Goal: Task Accomplishment & Management: Complete application form

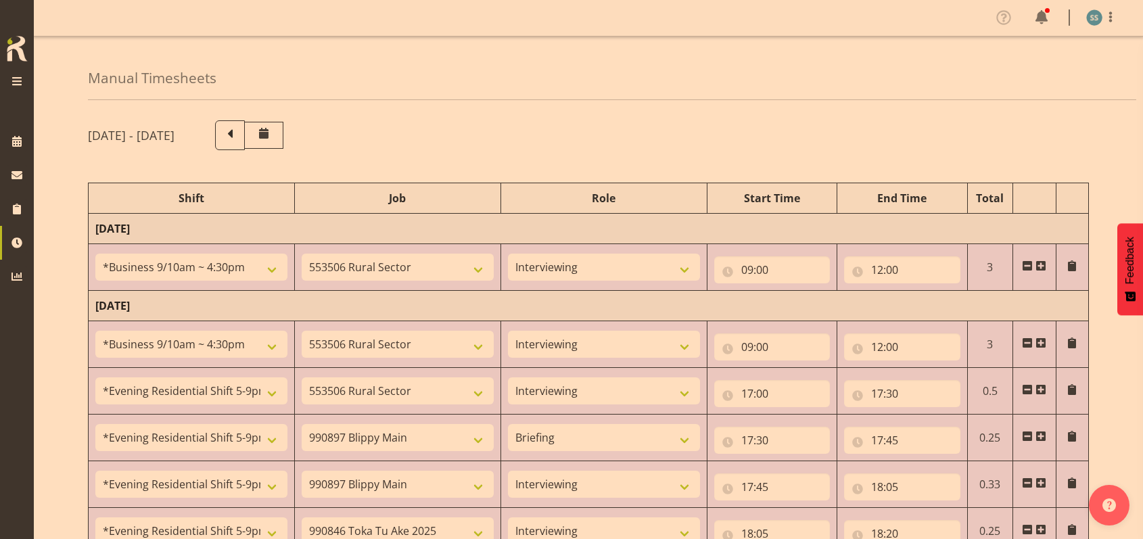
select select "26078"
select select "10587"
select select "47"
select select "26078"
select select "10587"
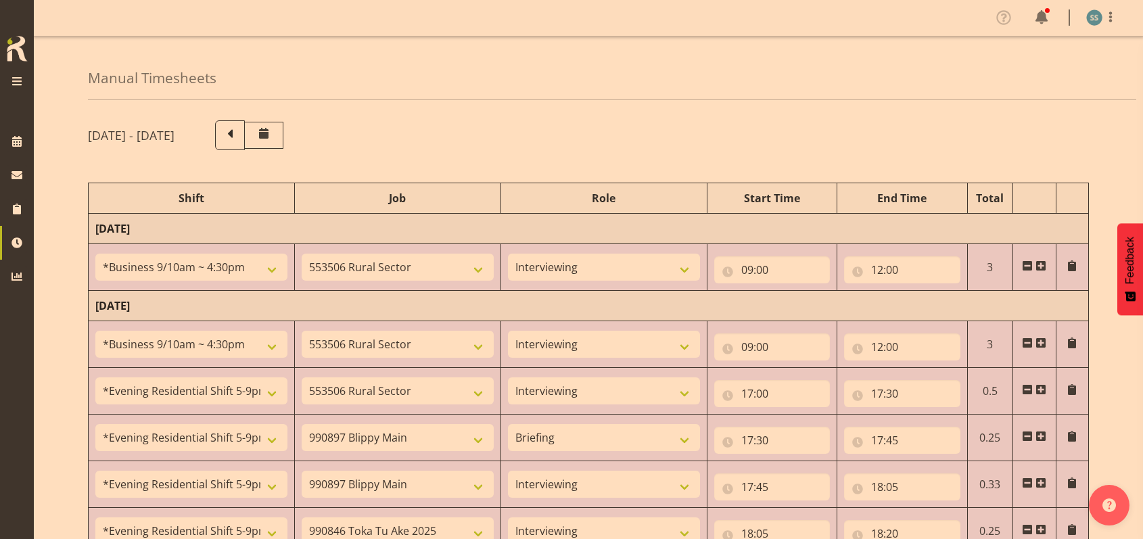
select select "47"
select select "48116"
select select "10587"
select select "47"
select select "48116"
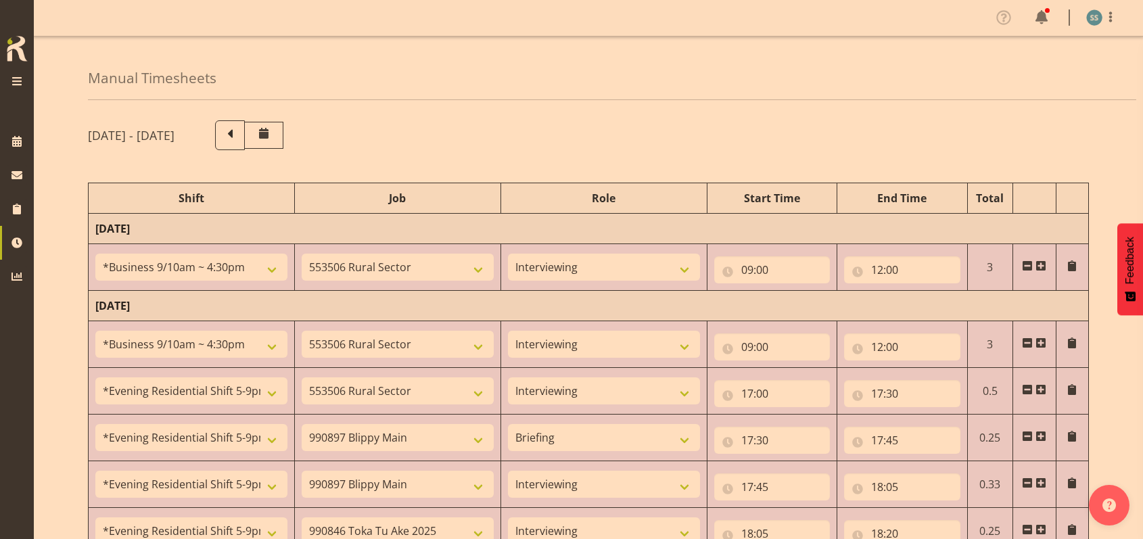
select select "10631"
select select "48116"
select select "10631"
select select "47"
select select "48116"
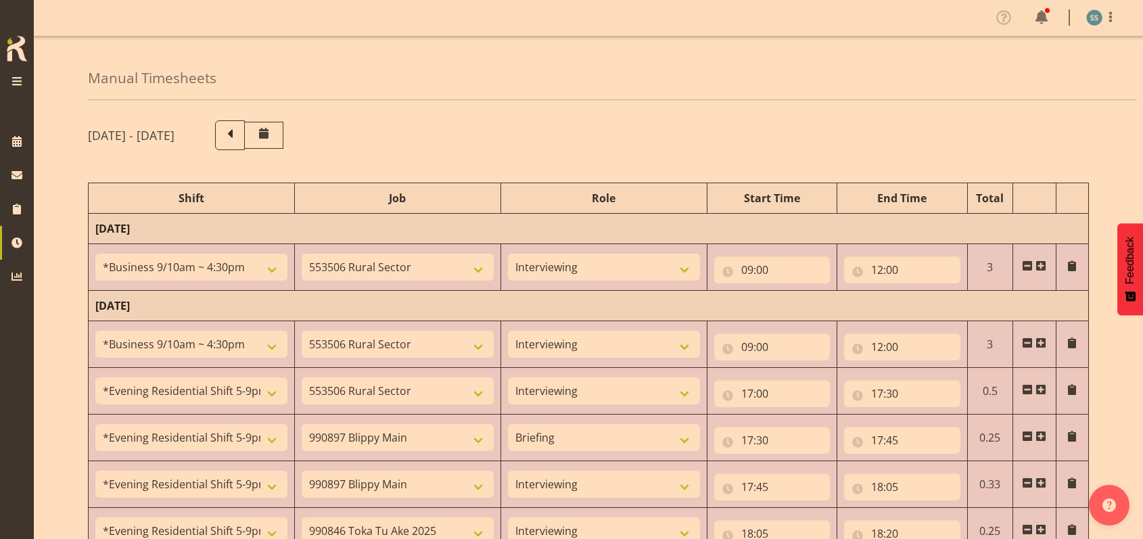
select select "9426"
select select "47"
select select "48116"
select select "10587"
select select "47"
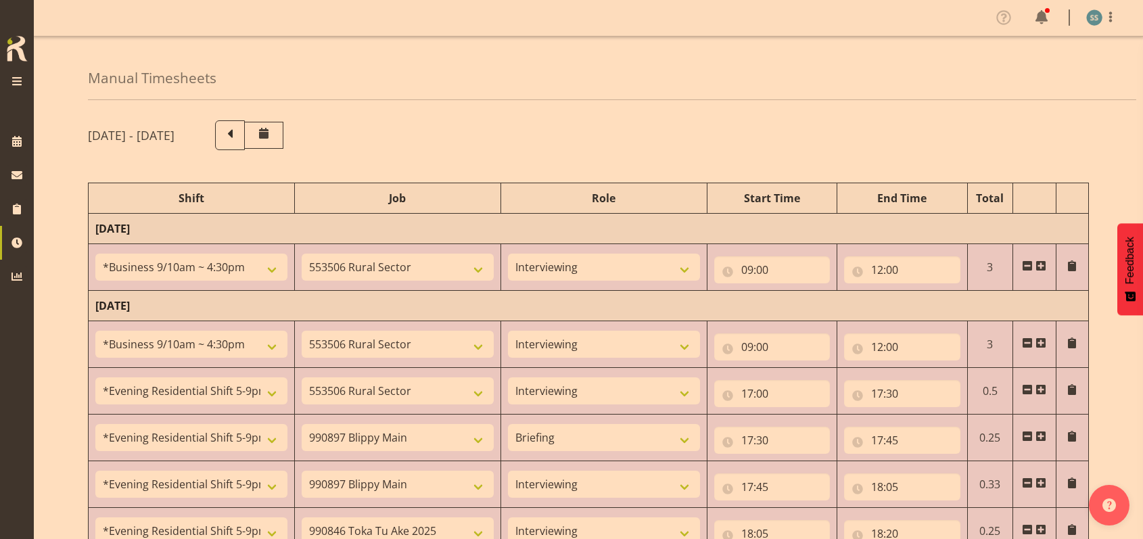
select select "48116"
select select "9426"
select select "47"
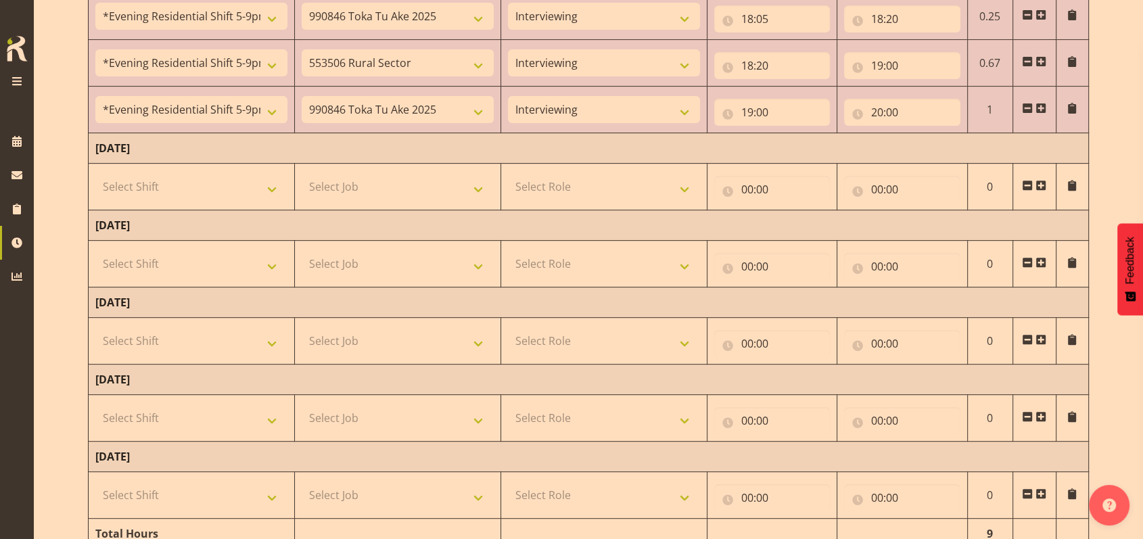
scroll to position [492, 0]
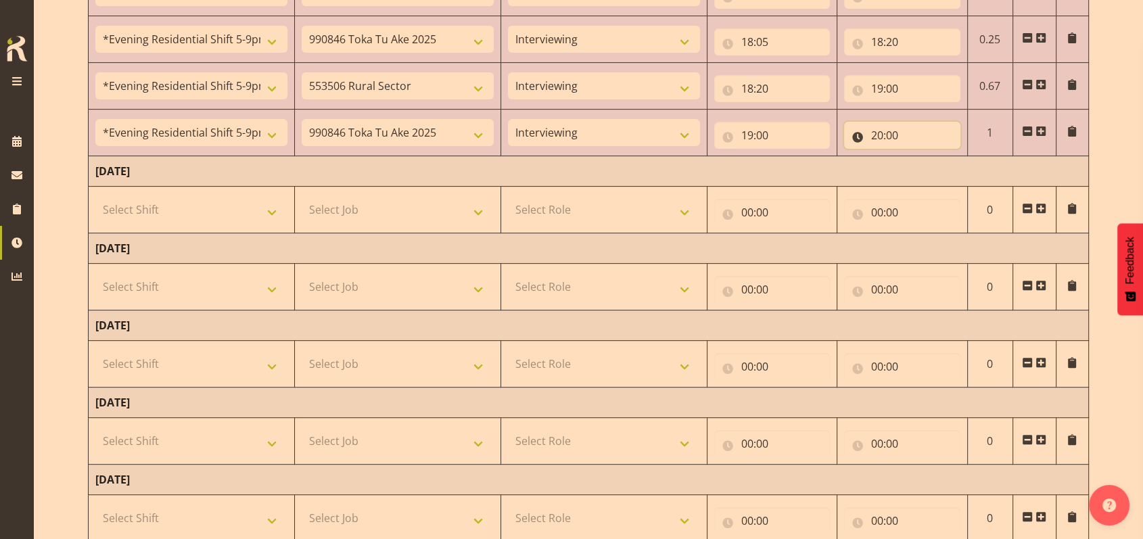
click at [894, 132] on input "20:00" at bounding box center [902, 135] width 116 height 27
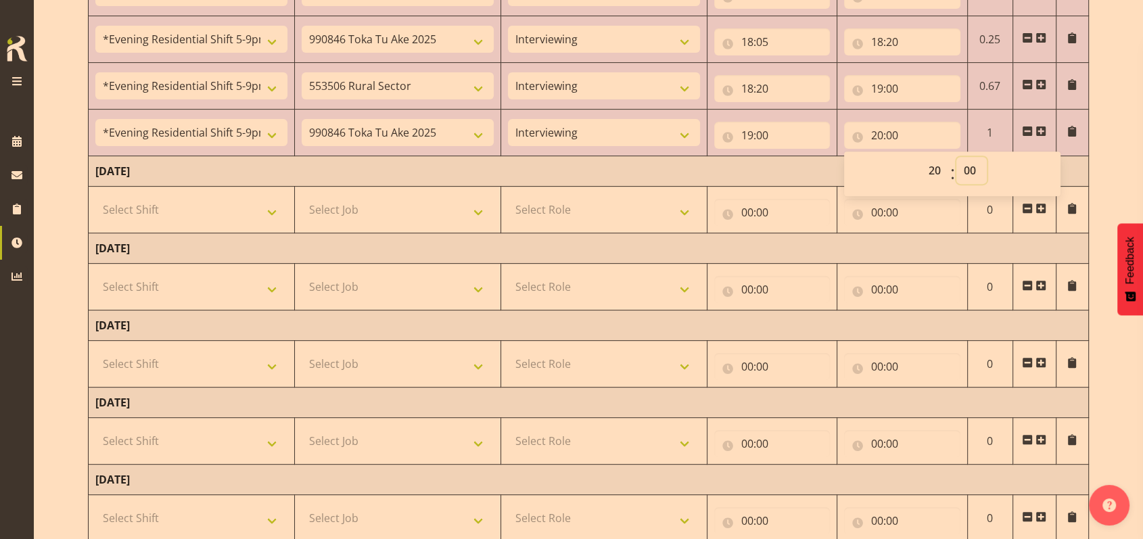
click at [969, 168] on select "00 01 02 03 04 05 06 07 08 09 10 11 12 13 14 15 16 17 18 19 20 21 22 23 24 25 2…" at bounding box center [972, 170] width 30 height 27
select select "5"
click at [957, 157] on select "00 01 02 03 04 05 06 07 08 09 10 11 12 13 14 15 16 17 18 19 20 21 22 23 24 25 2…" at bounding box center [972, 170] width 30 height 27
type input "20:05"
click at [1041, 127] on span at bounding box center [1041, 131] width 11 height 11
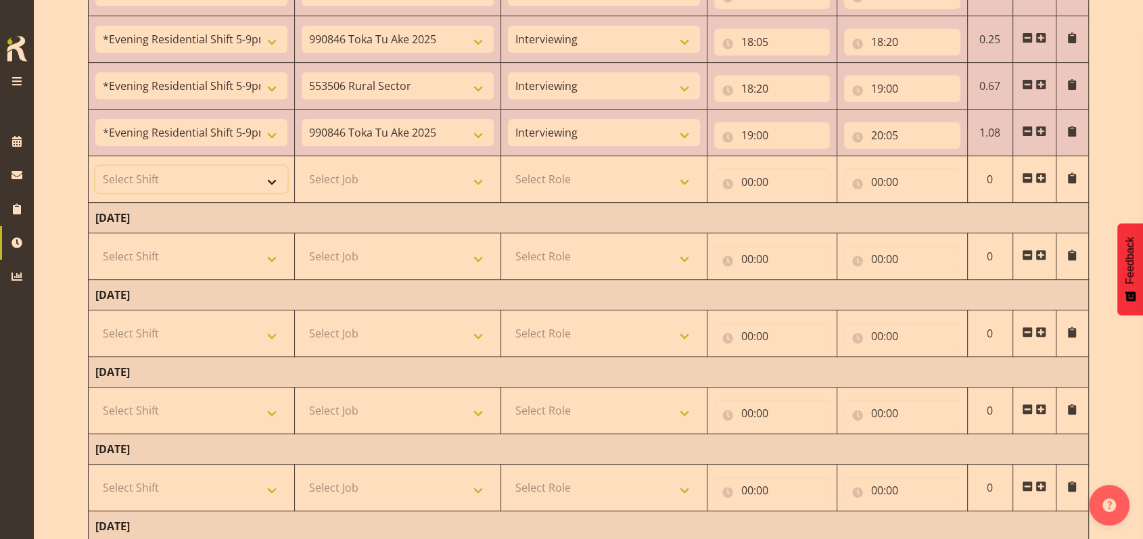
click at [275, 182] on select "Select Shift !!Weekend Residential (Roster IT Shift Label) *Business 9/10am ~ 4…" at bounding box center [191, 179] width 192 height 27
select select "56692"
click at [95, 166] on select "Select Shift !!Weekend Residential (Roster IT Shift Label) *Business 9/10am ~ 4…" at bounding box center [191, 179] width 192 height 27
click at [482, 180] on select "Select Job 550060 IF Admin 553492 World Poll Aus Wave 2 Main 2025 553493 World …" at bounding box center [398, 179] width 192 height 27
select select "10499"
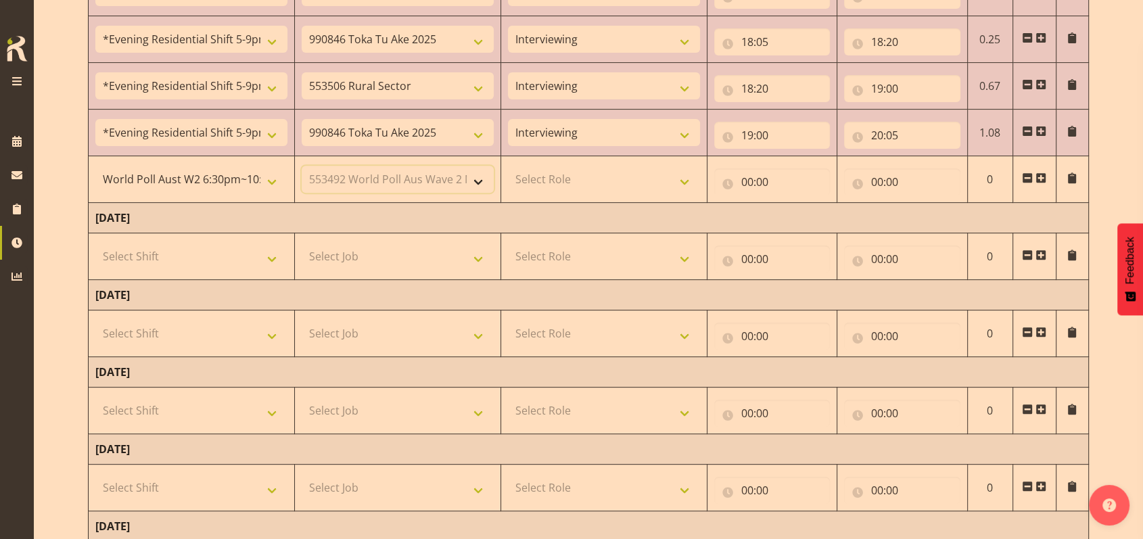
click at [302, 166] on select "Select Job 550060 IF Admin 553492 World Poll Aus Wave 2 Main 2025 553493 World …" at bounding box center [398, 179] width 192 height 27
click at [689, 174] on select "Select Role Briefing Interviewing" at bounding box center [604, 179] width 192 height 27
select select "47"
click at [508, 166] on select "Select Role Briefing Interviewing" at bounding box center [604, 179] width 192 height 27
click at [749, 177] on input "00:00" at bounding box center [772, 181] width 116 height 27
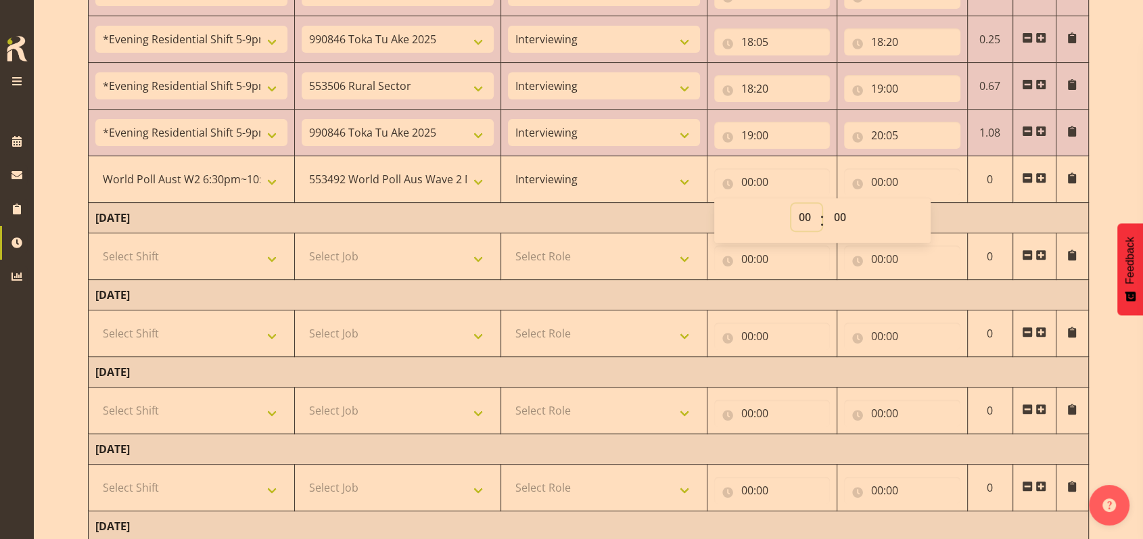
click at [800, 212] on select "00 01 02 03 04 05 06 07 08 09 10 11 12 13 14 15 16 17 18 19 20 21 22 23" at bounding box center [807, 217] width 30 height 27
select select "20"
click at [792, 204] on select "00 01 02 03 04 05 06 07 08 09 10 11 12 13 14 15 16 17 18 19 20 21 22 23" at bounding box center [807, 217] width 30 height 27
type input "20:00"
click at [838, 214] on select "00 01 02 03 04 05 06 07 08 09 10 11 12 13 14 15 16 17 18 19 20 21 22 23 24 25 2…" at bounding box center [842, 217] width 30 height 27
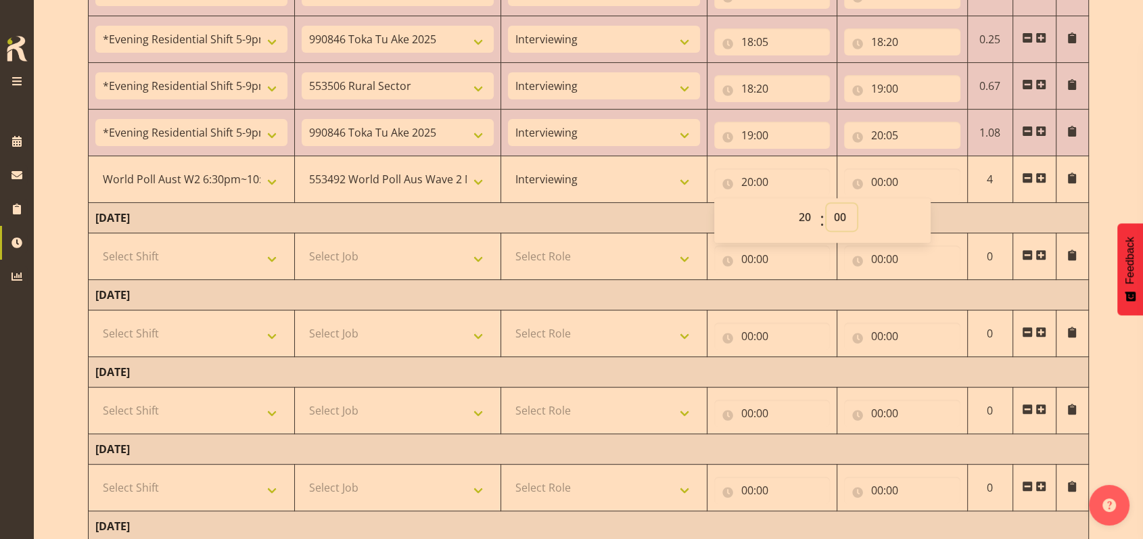
select select "5"
click at [827, 204] on select "00 01 02 03 04 05 06 07 08 09 10 11 12 13 14 15 16 17 18 19 20 21 22 23 24 25 2…" at bounding box center [842, 217] width 30 height 27
type input "20:05"
click at [878, 181] on input "00:00" at bounding box center [902, 181] width 116 height 27
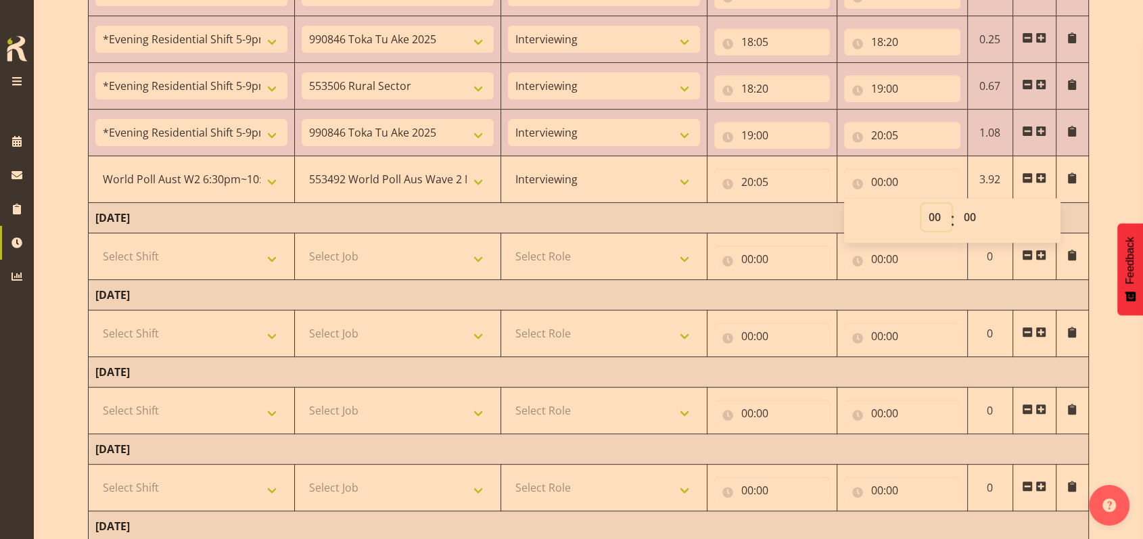
click at [939, 217] on select "00 01 02 03 04 05 06 07 08 09 10 11 12 13 14 15 16 17 18 19 20 21 22 23" at bounding box center [937, 217] width 30 height 27
select select "22"
click at [922, 204] on select "00 01 02 03 04 05 06 07 08 09 10 11 12 13 14 15 16 17 18 19 20 21 22 23" at bounding box center [937, 217] width 30 height 27
type input "22:00"
click at [972, 218] on select "00 01 02 03 04 05 06 07 08 09 10 11 12 13 14 15 16 17 18 19 20 21 22 23 24 25 2…" at bounding box center [972, 217] width 30 height 27
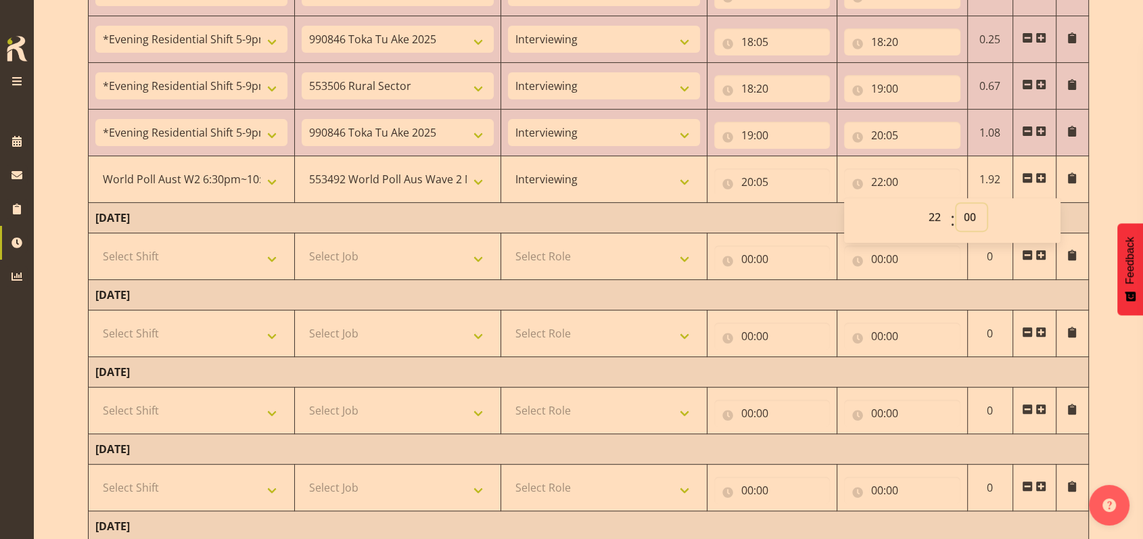
select select "30"
click at [957, 204] on select "00 01 02 03 04 05 06 07 08 09 10 11 12 13 14 15 16 17 18 19 20 21 22 23 24 25 2…" at bounding box center [972, 217] width 30 height 27
type input "22:30"
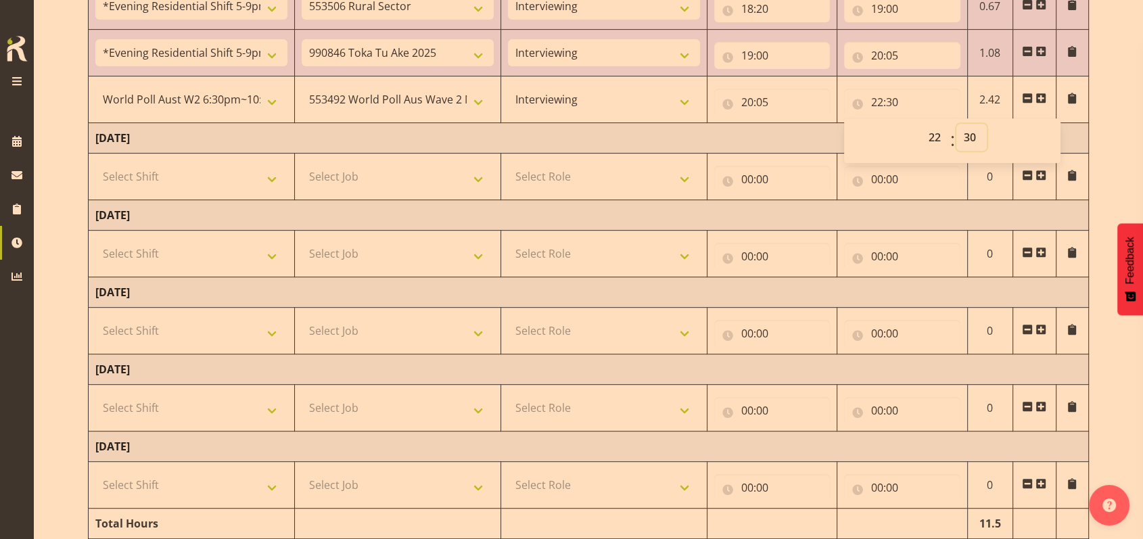
scroll to position [629, 0]
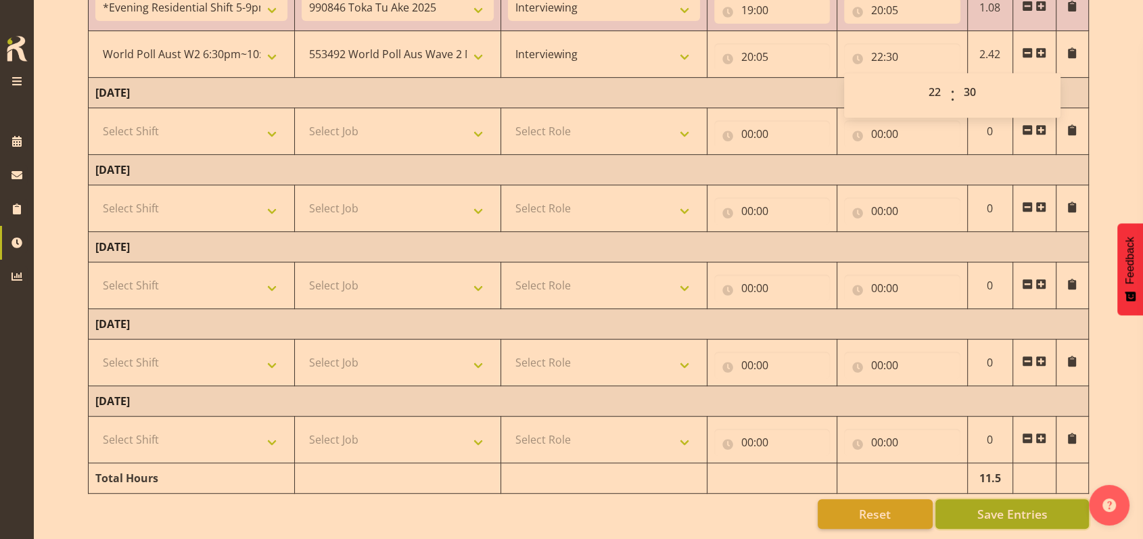
click at [989, 505] on span "Save Entries" at bounding box center [1012, 514] width 70 height 18
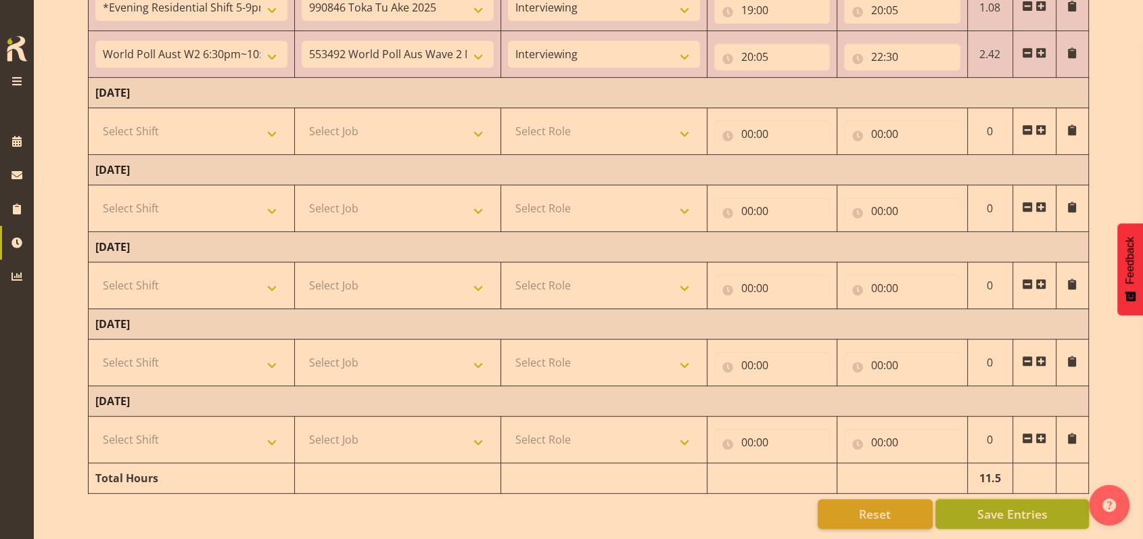
click at [1013, 505] on span "Save Entries" at bounding box center [1012, 514] width 70 height 18
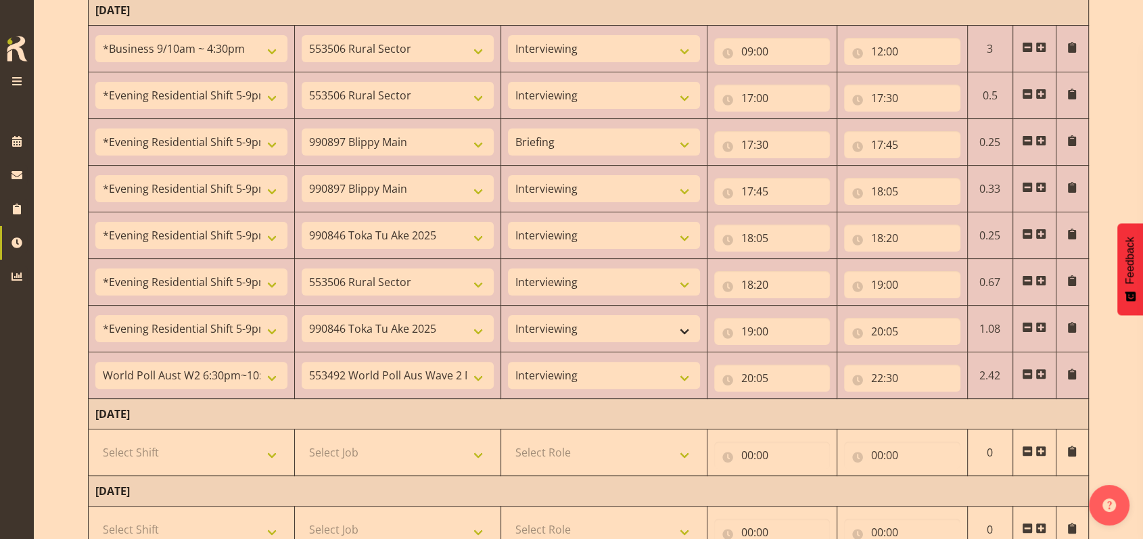
scroll to position [268, 0]
